Goal: Task Accomplishment & Management: Use online tool/utility

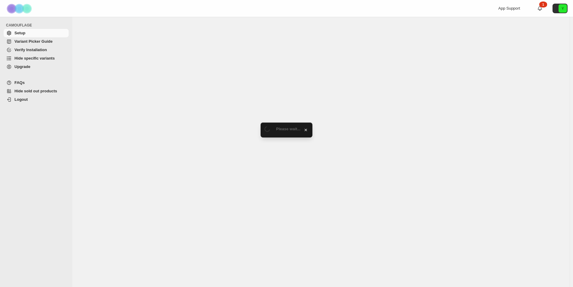
select select "******"
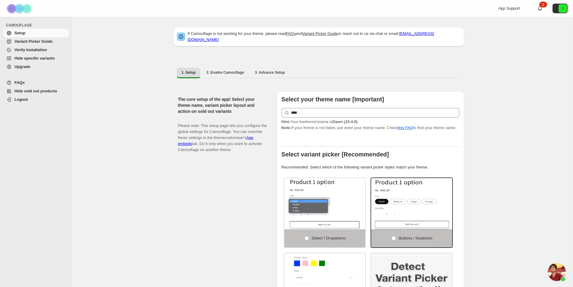
scroll to position [1400, 0]
click at [39, 57] on span "Hide specific variants" at bounding box center [34, 58] width 40 height 5
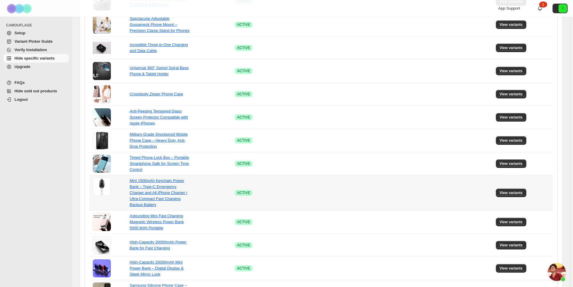
scroll to position [343, 0]
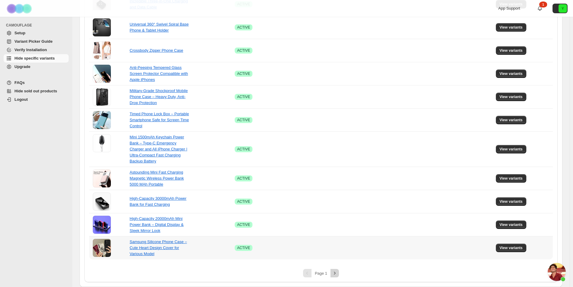
click at [337, 273] on icon "Next" at bounding box center [335, 273] width 6 height 6
click at [334, 273] on icon "Next" at bounding box center [335, 273] width 6 height 6
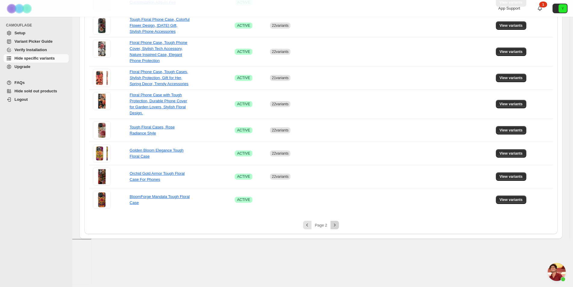
scroll to position [134, 0]
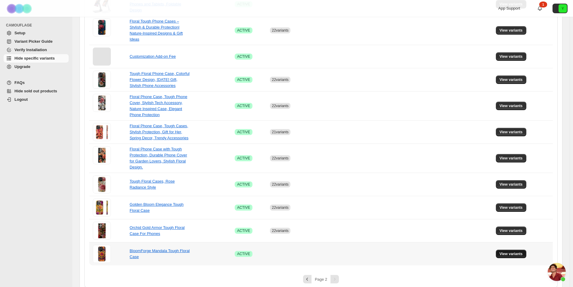
click at [506, 252] on span "View variants" at bounding box center [510, 254] width 23 height 5
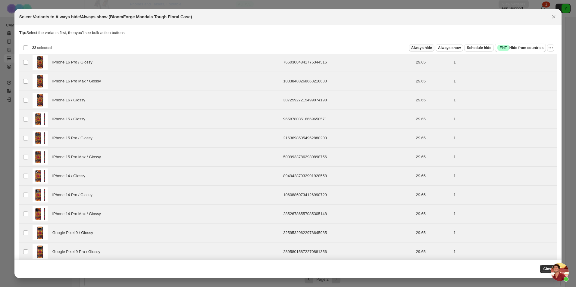
click at [418, 48] on span "Always hide" at bounding box center [421, 47] width 21 height 5
